Goal: Task Accomplishment & Management: Manage account settings

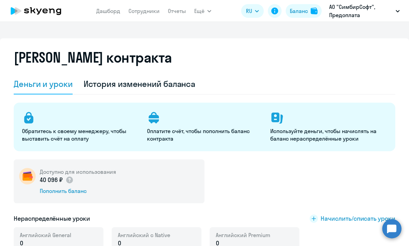
select select "english_adult_not_native_speaker"
click at [106, 12] on link "Дашборд" at bounding box center [108, 11] width 24 height 7
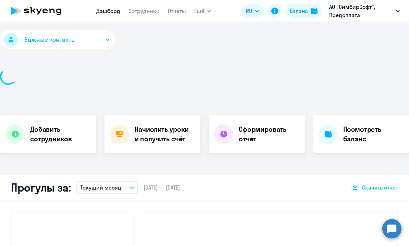
select select "30"
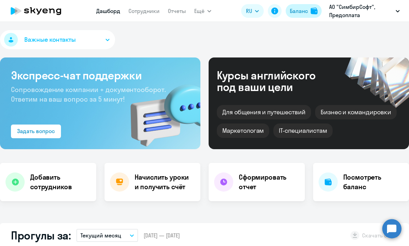
click at [299, 10] on div "Баланс" at bounding box center [299, 11] width 18 height 8
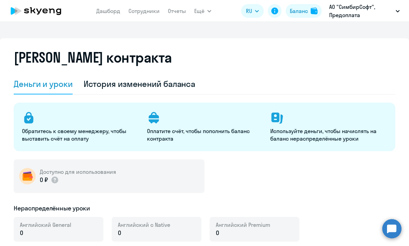
select select "english_adult_not_native_speaker"
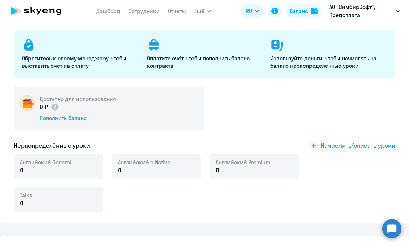
scroll to position [73, 0]
drag, startPoint x: 307, startPoint y: 145, endPoint x: 396, endPoint y: 145, distance: 88.4
click at [396, 145] on div "[PERSON_NAME] контракта [PERSON_NAME] и уроки История изменений баланса Обратит…" at bounding box center [204, 94] width 409 height 258
copy span "Начислить/списать уроки"
click at [344, 147] on span "Начислить/списать уроки" at bounding box center [358, 145] width 75 height 9
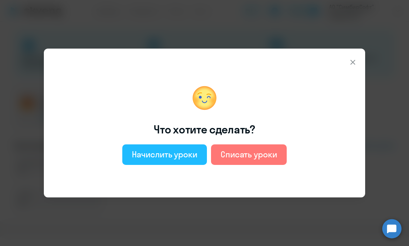
click at [189, 153] on div "Начислить уроки" at bounding box center [164, 154] width 65 height 11
select select "english_adult_not_native_speaker"
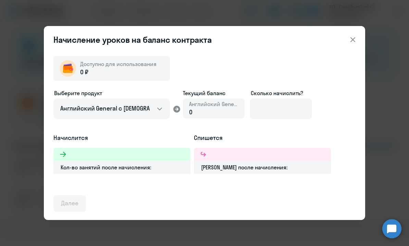
click at [351, 41] on icon at bounding box center [353, 39] width 5 height 5
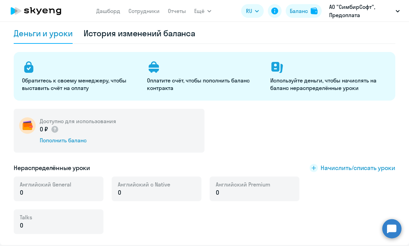
scroll to position [0, 0]
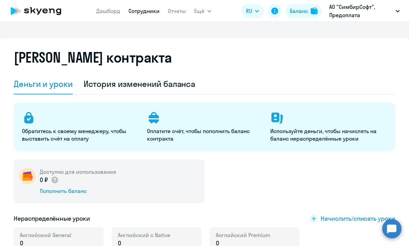
click at [140, 12] on link "Сотрудники" at bounding box center [144, 11] width 31 height 7
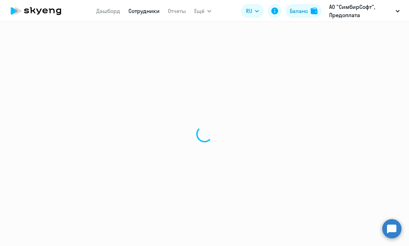
select select "30"
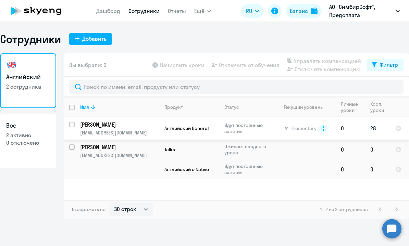
click at [102, 124] on p "[PERSON_NAME]" at bounding box center [118, 125] width 77 height 8
select select "english"
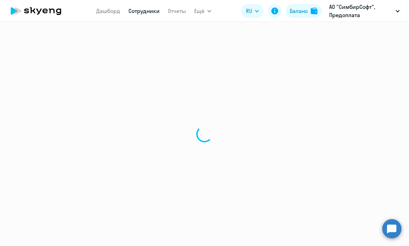
select select "30"
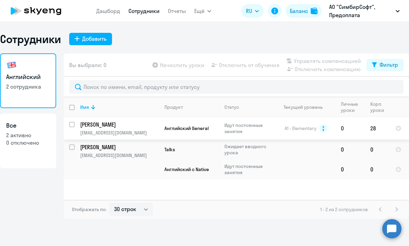
click at [73, 125] on input "select row 13995943" at bounding box center [76, 129] width 14 height 14
checkbox input "true"
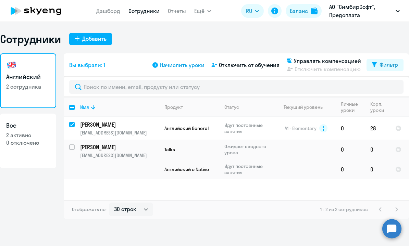
click at [190, 64] on span "Начислить уроки" at bounding box center [182, 65] width 45 height 8
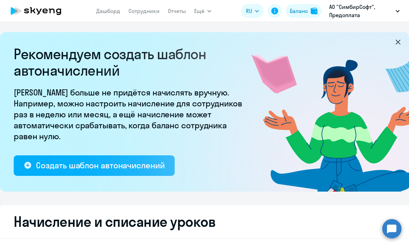
select select "10"
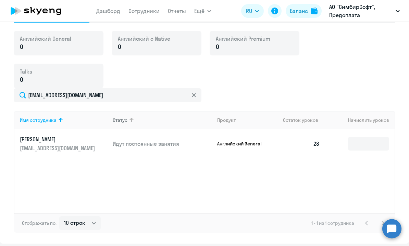
scroll to position [270, 0]
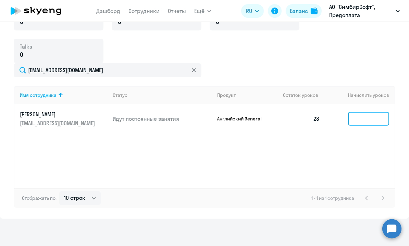
click at [366, 112] on input at bounding box center [368, 119] width 41 height 14
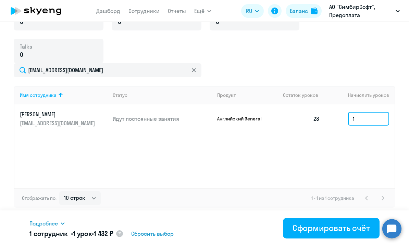
type input "1"
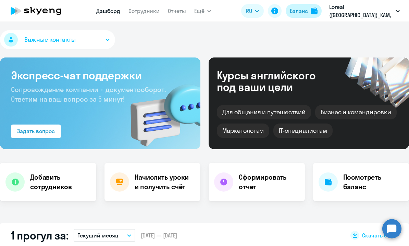
click at [299, 7] on button "Баланс" at bounding box center [304, 11] width 36 height 14
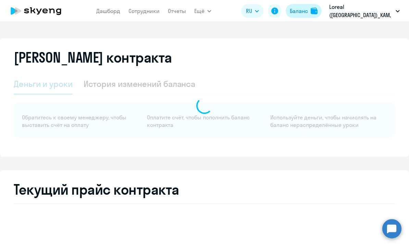
select select "english_adult_not_native_speaker"
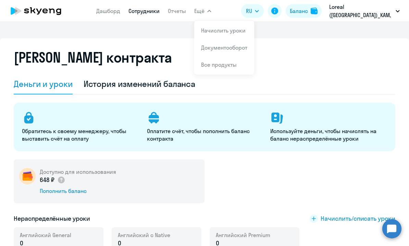
click at [143, 11] on link "Сотрудники" at bounding box center [144, 11] width 31 height 7
select select "30"
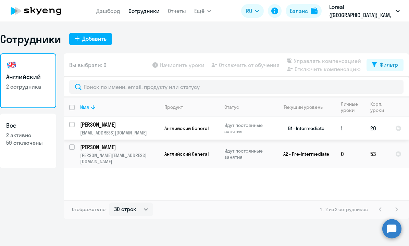
click at [72, 125] on input "select row 11610576" at bounding box center [76, 129] width 14 height 14
checkbox input "true"
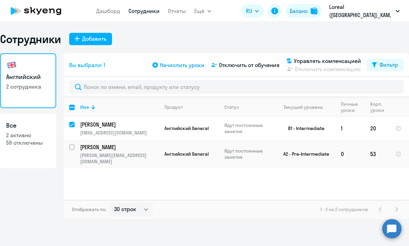
click at [178, 68] on span "Начислить уроки" at bounding box center [182, 65] width 45 height 8
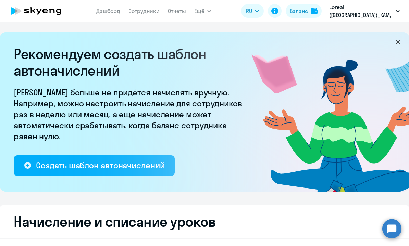
select select "10"
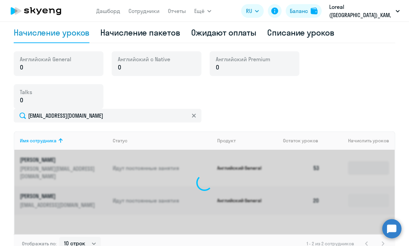
scroll to position [270, 0]
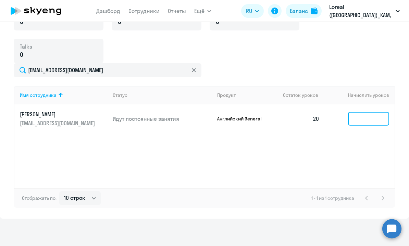
click at [357, 121] on input at bounding box center [368, 119] width 41 height 14
type input "1"
